Goal: Task Accomplishment & Management: Manage account settings

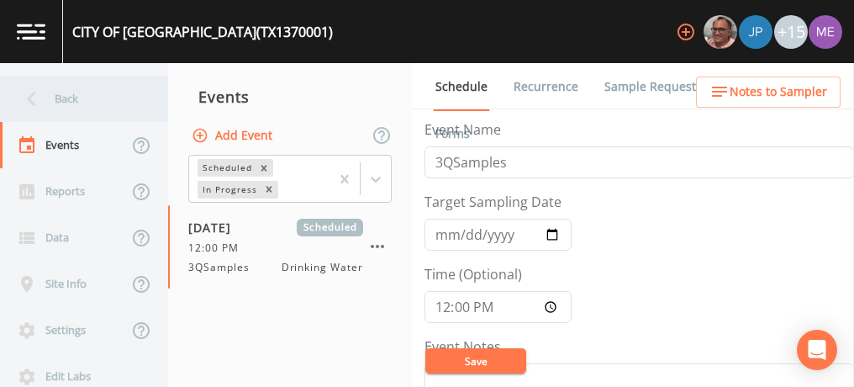
click at [77, 90] on div "Back" at bounding box center [75, 99] width 151 height 46
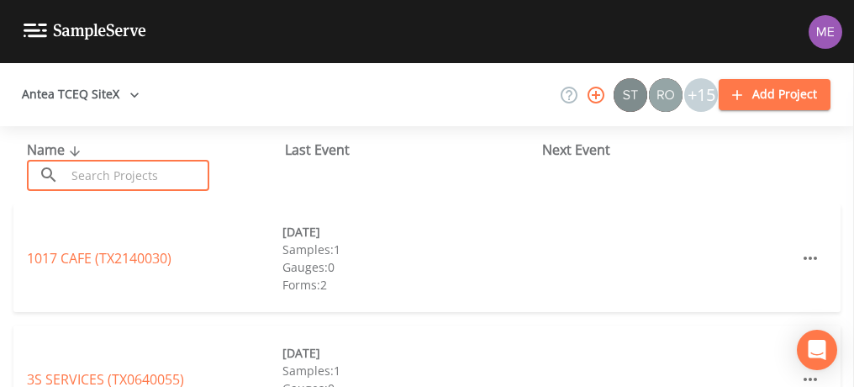
click at [74, 187] on input "text" at bounding box center [138, 175] width 144 height 31
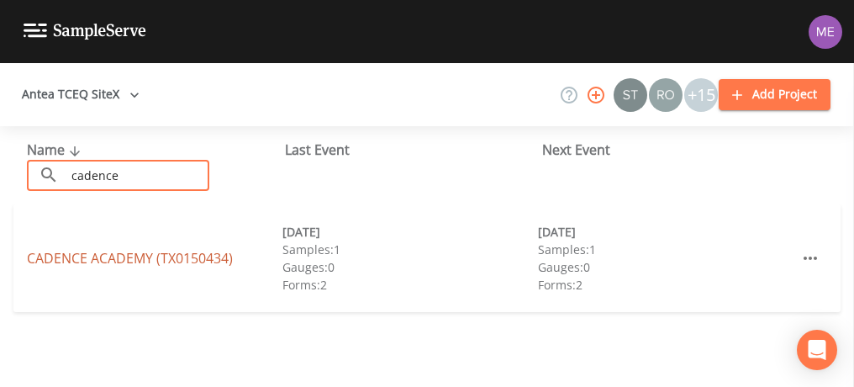
type input "cadence"
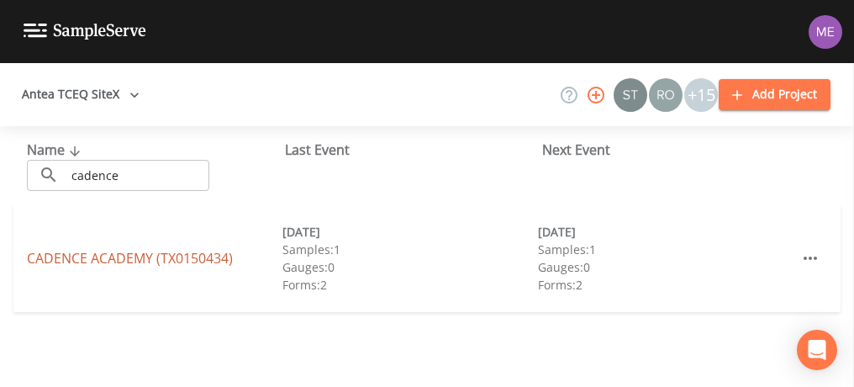
click at [116, 257] on link "[GEOGRAPHIC_DATA] (TX0150434)" at bounding box center [130, 258] width 206 height 18
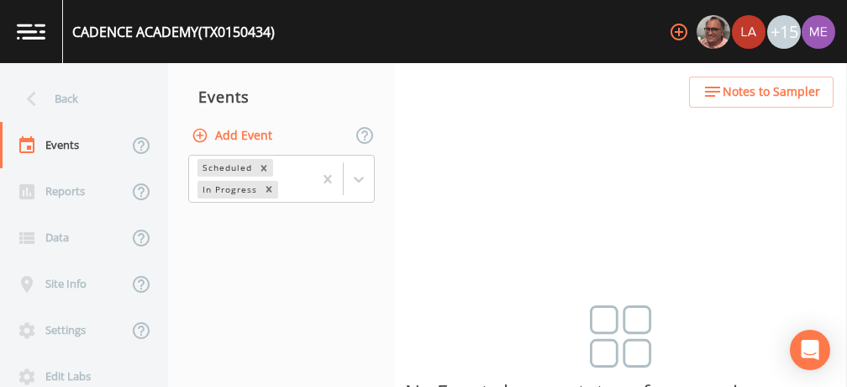
click at [239, 136] on button "Add Event" at bounding box center [233, 135] width 91 height 31
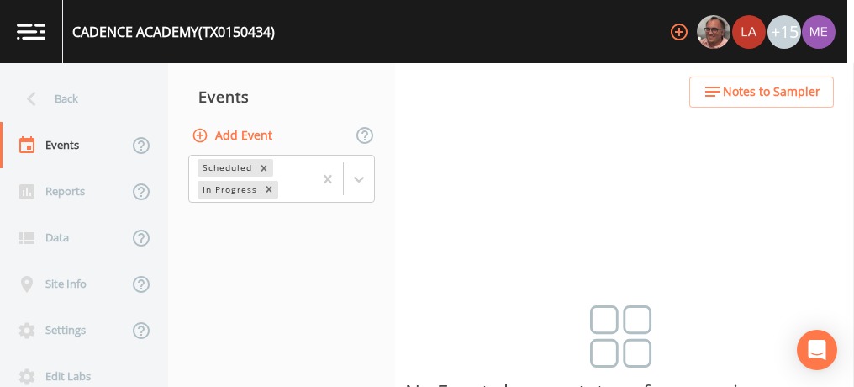
type input "3QSamples"
type input "[DATE]"
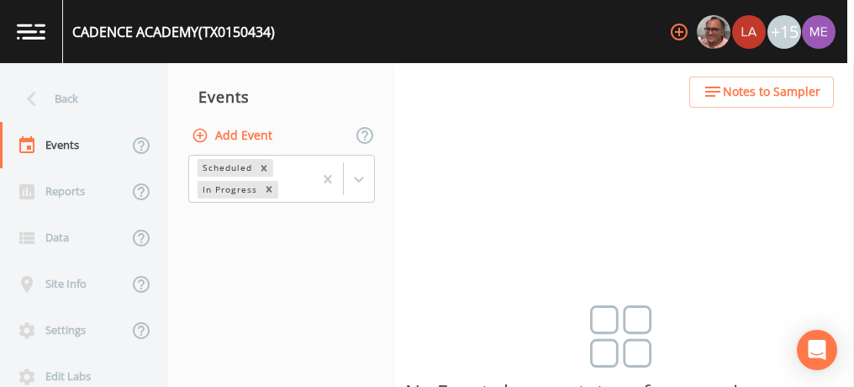
type input "13:15"
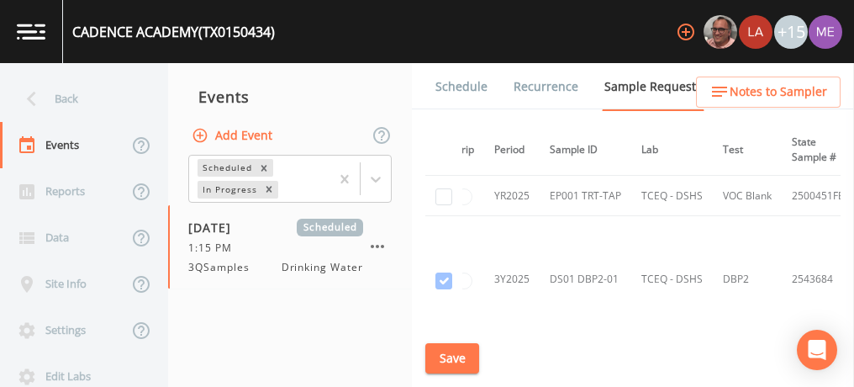
scroll to position [467, 28]
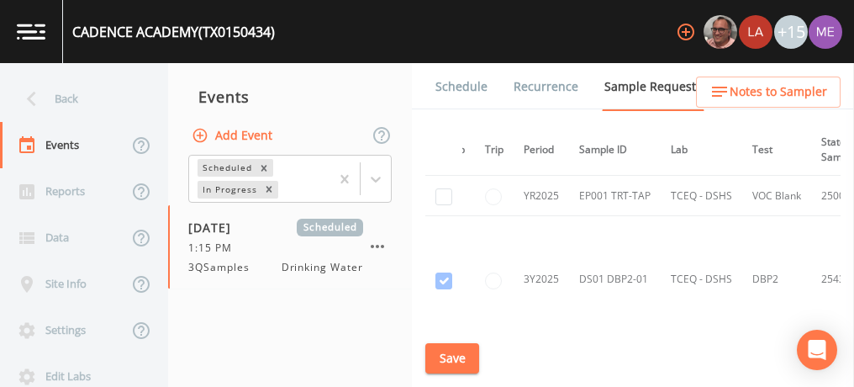
click at [527, 218] on td "3Y2025" at bounding box center [540, 279] width 55 height 127
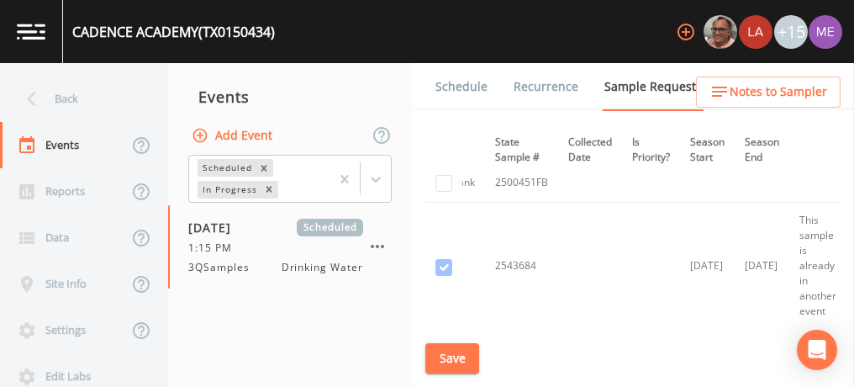
scroll to position [481, 0]
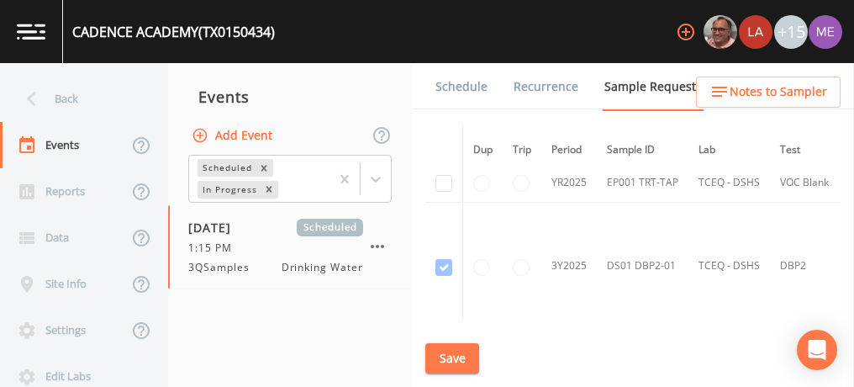
click at [466, 88] on link "Schedule" at bounding box center [461, 86] width 57 height 47
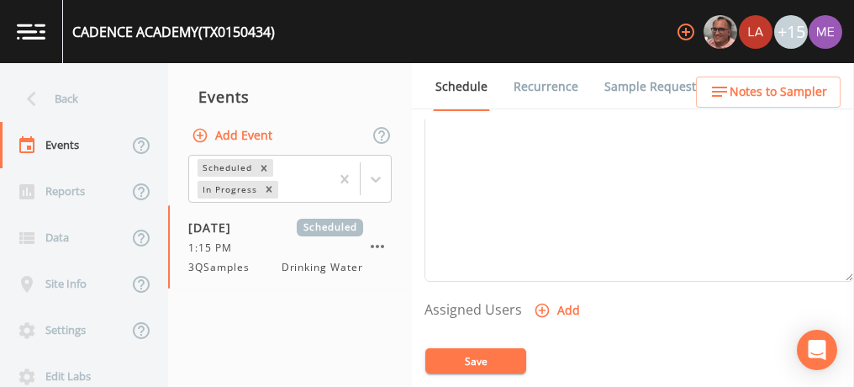
scroll to position [592, 0]
click at [536, 264] on icon "button" at bounding box center [542, 266] width 17 height 17
select select "6518b6a0-c5fa-4d0f-8e3d-fc6e8623860b"
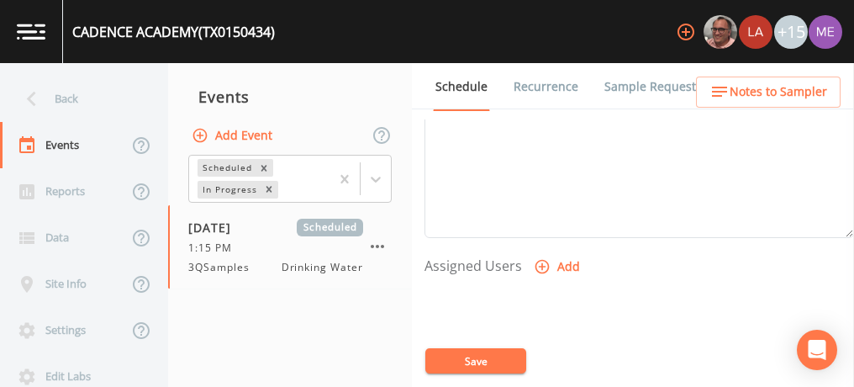
select select
click at [472, 355] on button "Save" at bounding box center [475, 360] width 101 height 25
